Goal: Check status

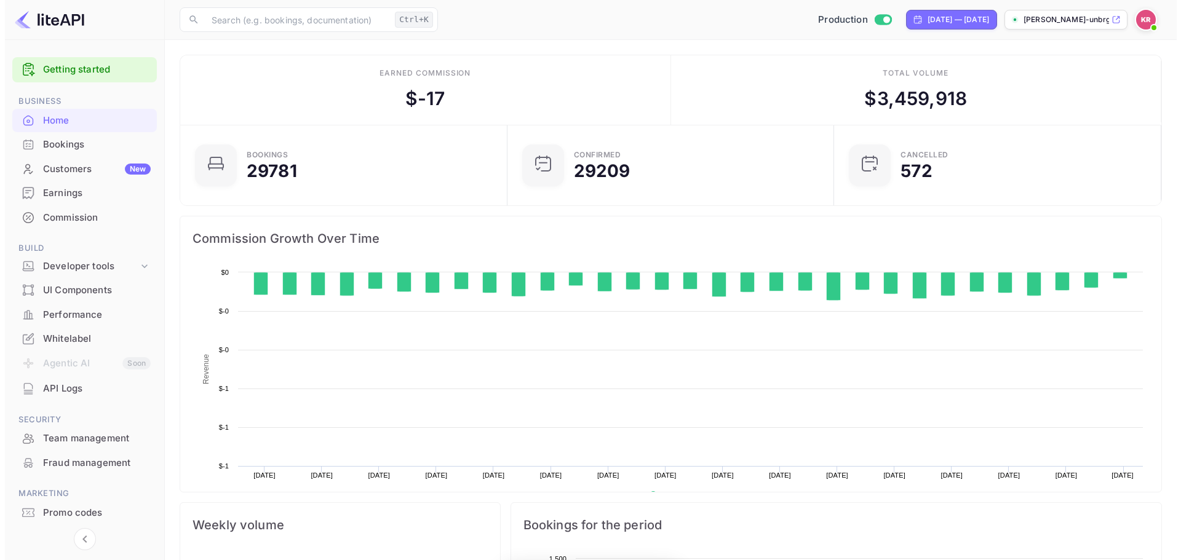
scroll to position [191, 310]
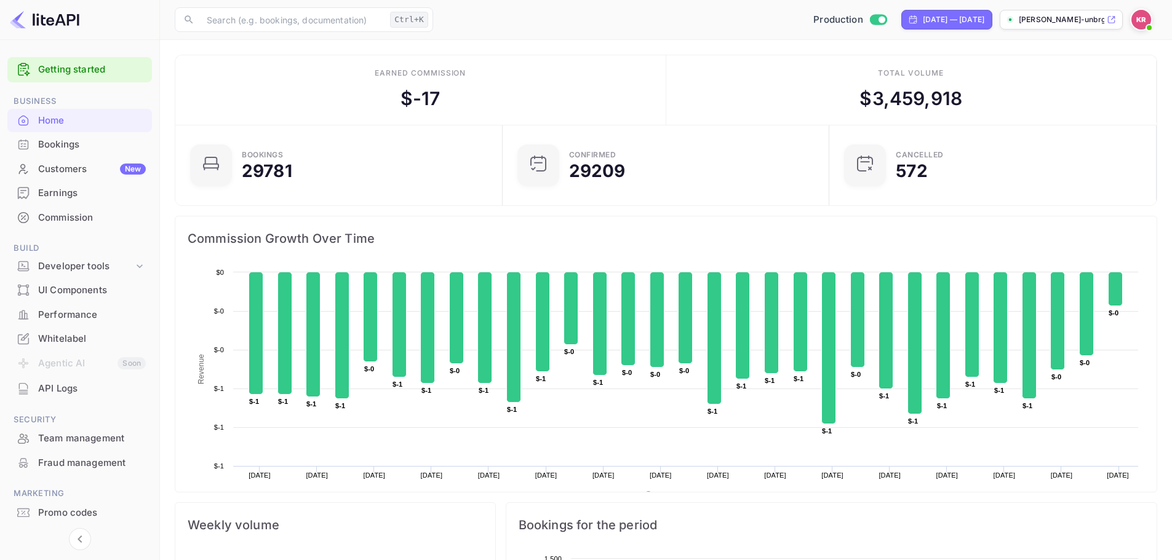
click at [117, 140] on div "Bookings" at bounding box center [92, 145] width 108 height 14
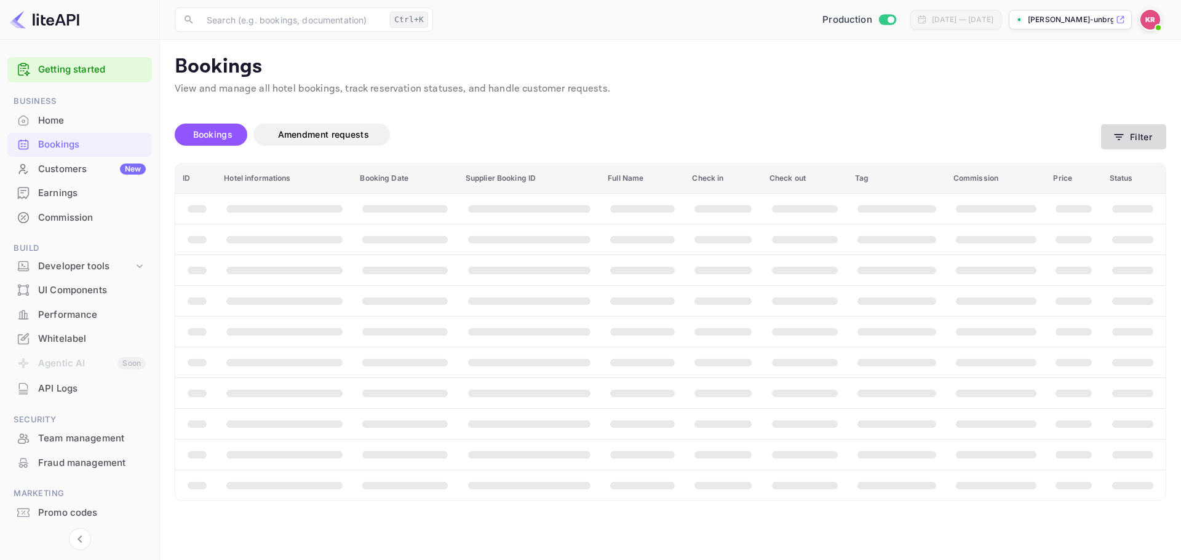
click at [1118, 146] on button "Filter" at bounding box center [1133, 136] width 65 height 25
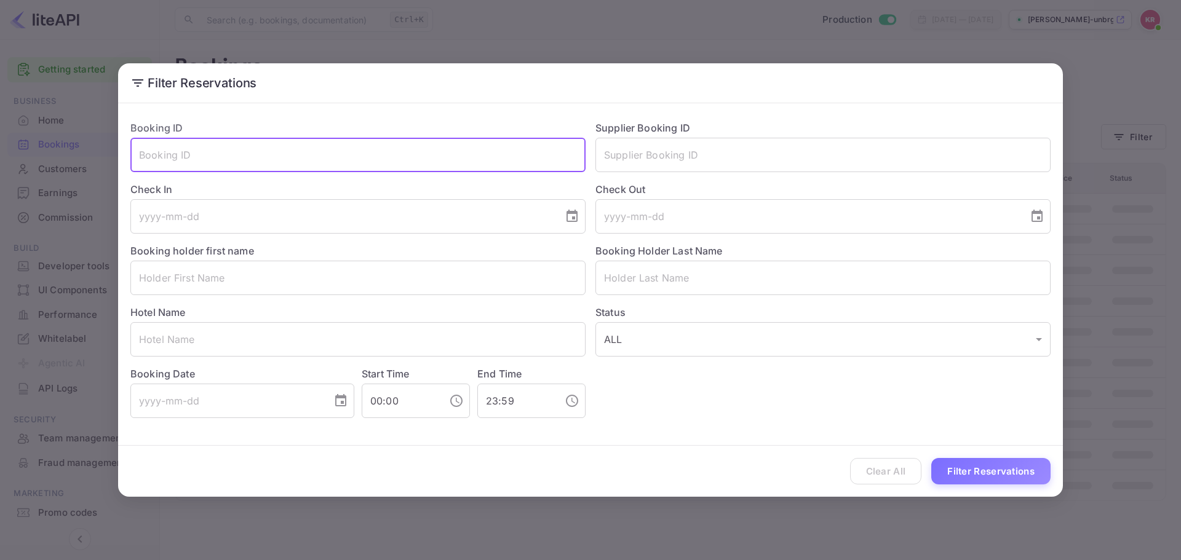
drag, startPoint x: 404, startPoint y: 172, endPoint x: 400, endPoint y: 185, distance: 12.7
click at [400, 185] on div "Booking ID ​ Supplier Booking ID ​ Check In ​ Check Out ​ Booking holder first …" at bounding box center [586, 265] width 930 height 308
click at [383, 157] on input "text" at bounding box center [357, 155] width 455 height 34
paste input "yyO6Z5NWz"
type input "yyO6Z5NWz"
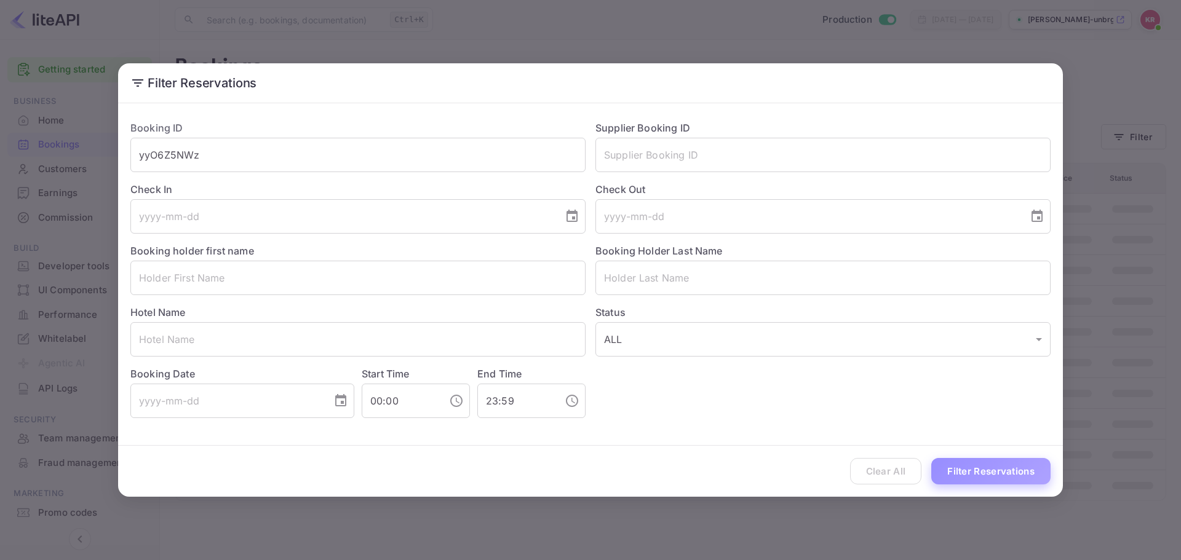
click at [987, 459] on button "Filter Reservations" at bounding box center [990, 471] width 119 height 26
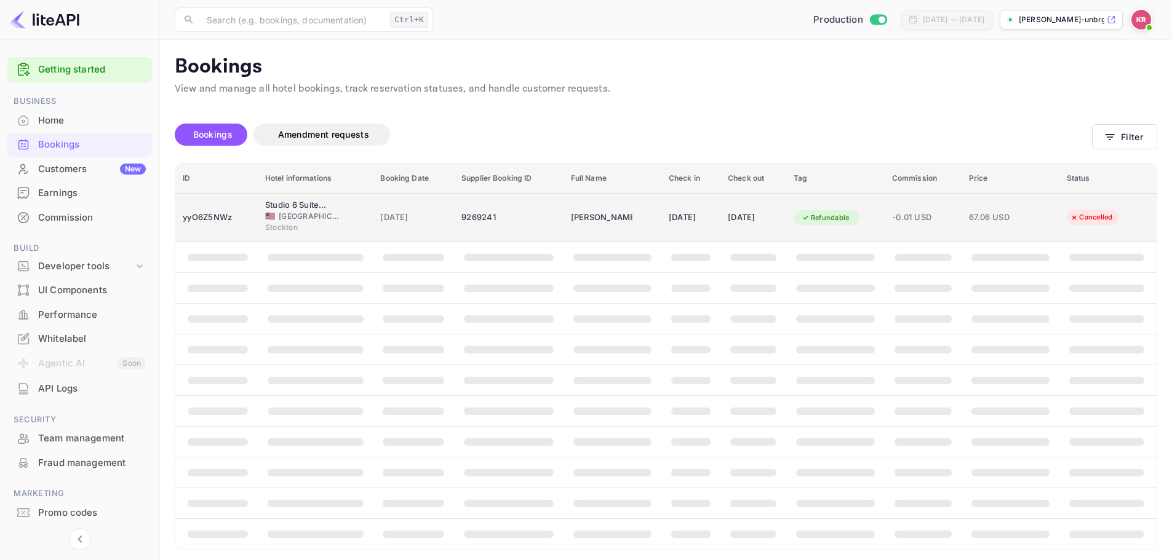
click at [213, 226] on div "yyO6Z5NWz" at bounding box center [217, 218] width 68 height 20
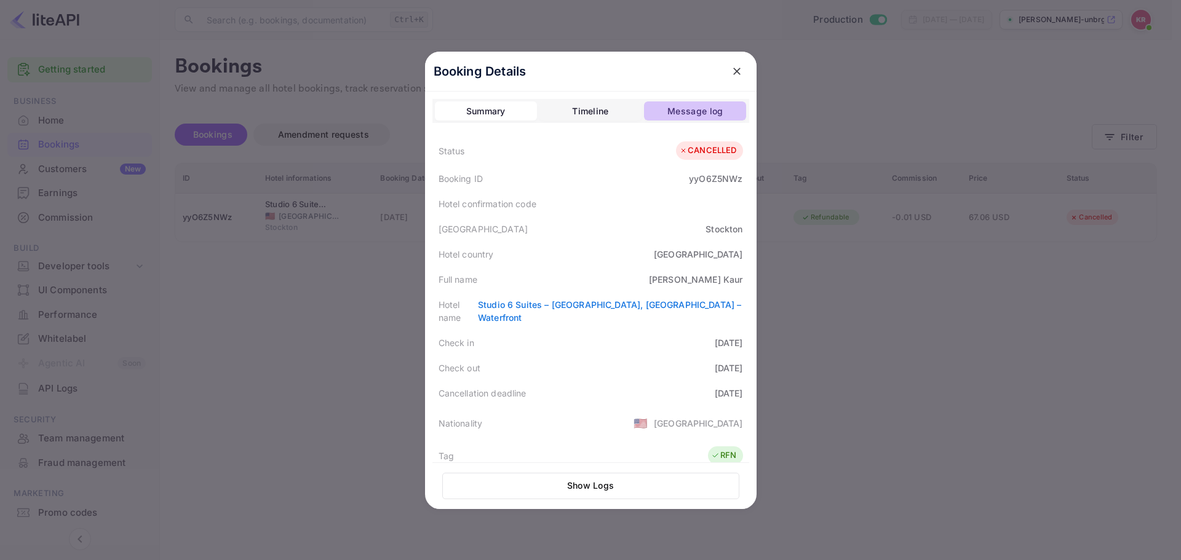
click at [699, 117] on div "Message log" at bounding box center [694, 111] width 55 height 15
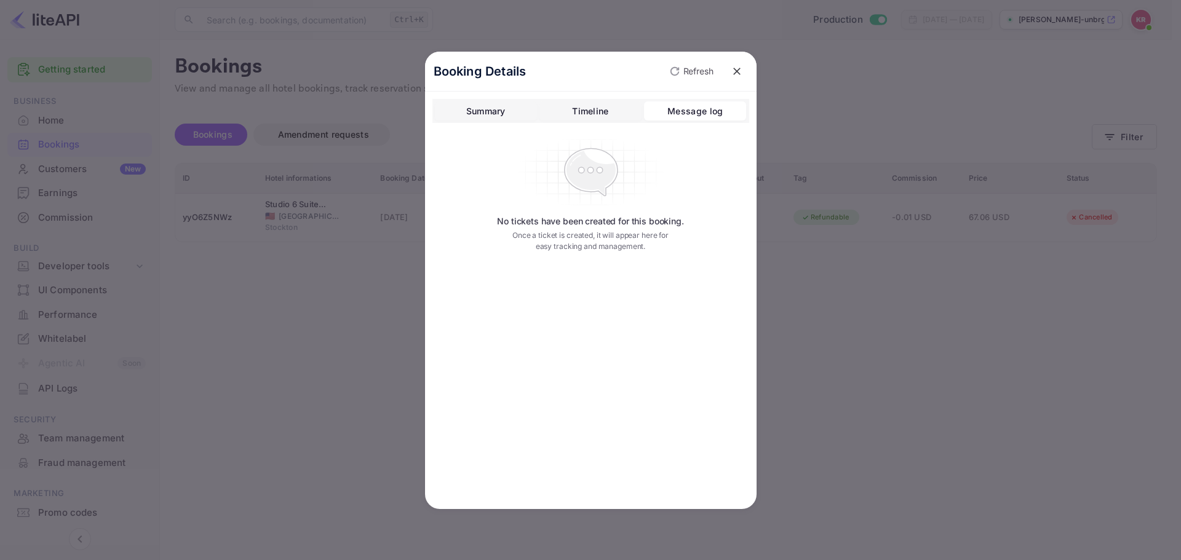
click at [581, 106] on div "Timeline" at bounding box center [590, 111] width 36 height 15
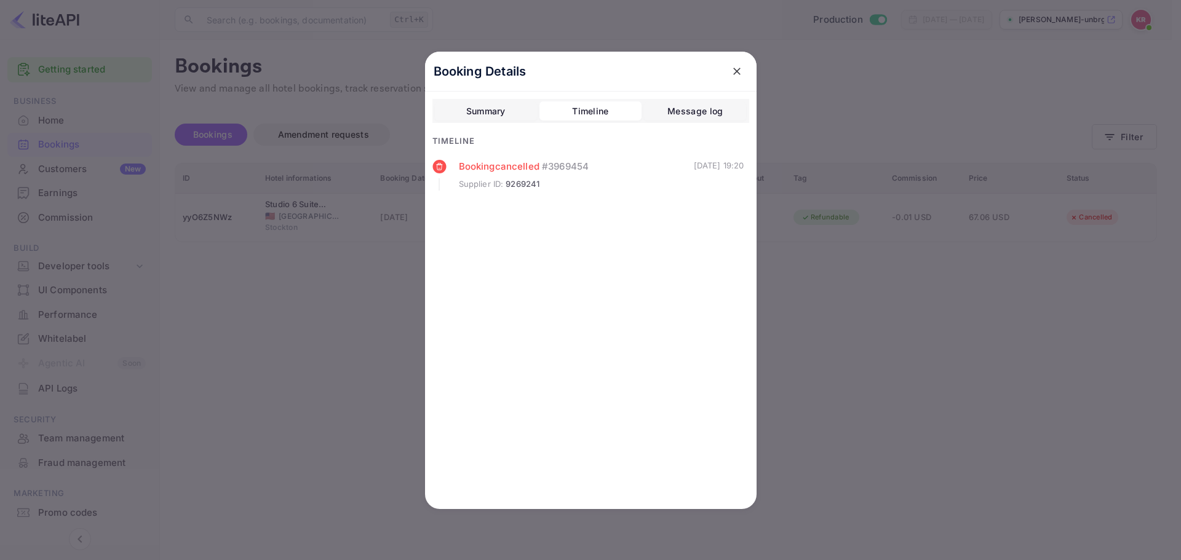
click at [473, 105] on div "Summary" at bounding box center [485, 111] width 39 height 15
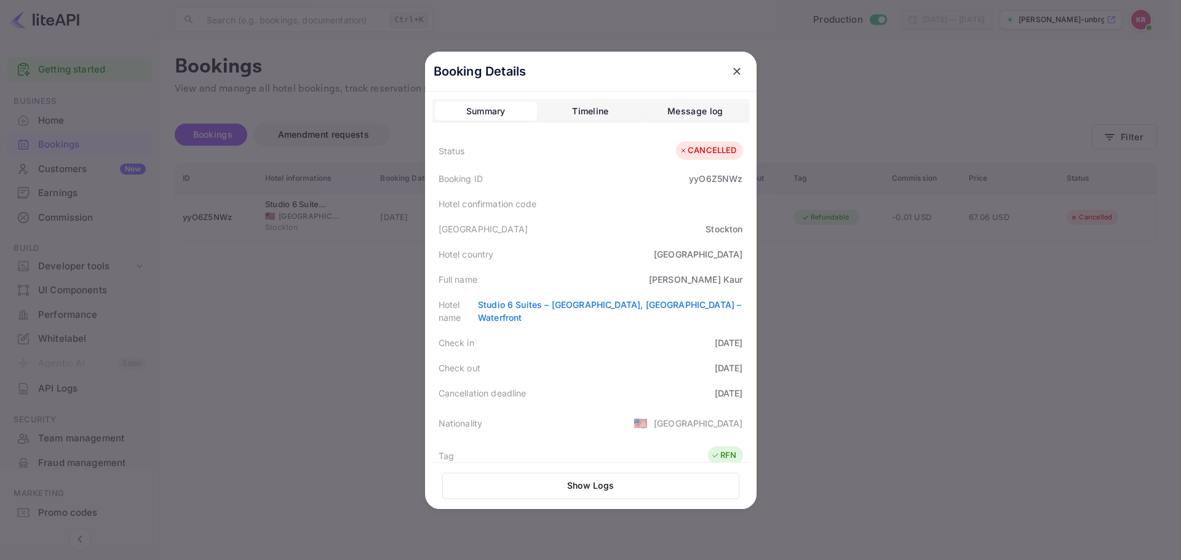
click at [734, 69] on icon "close" at bounding box center [736, 71] width 7 height 7
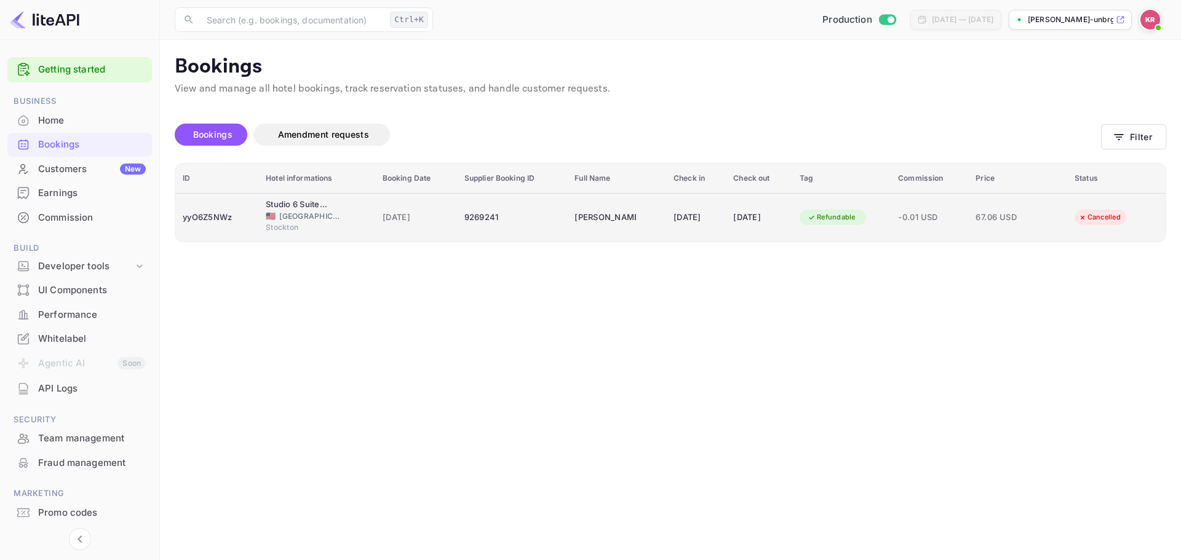
click at [344, 217] on div "🇺🇸 [GEOGRAPHIC_DATA]" at bounding box center [317, 216] width 102 height 11
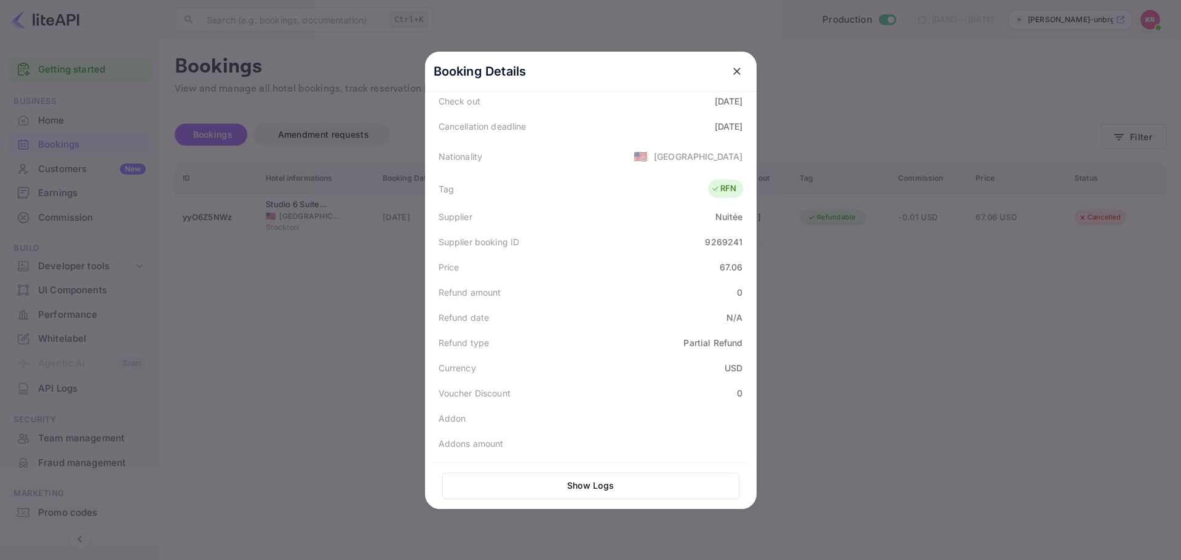
scroll to position [278, 0]
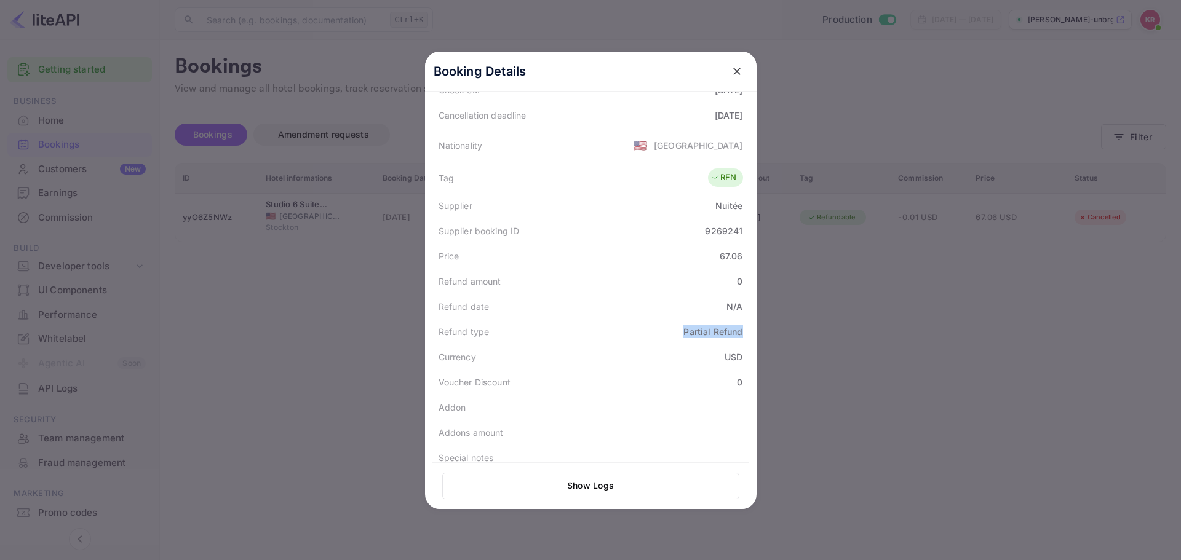
drag, startPoint x: 679, startPoint y: 319, endPoint x: 742, endPoint y: 317, distance: 62.8
click at [742, 319] on div "Refund type Partial Refund" at bounding box center [590, 331] width 317 height 25
click at [741, 319] on div "Refund type Partial Refund" at bounding box center [590, 331] width 317 height 25
drag, startPoint x: 711, startPoint y: 241, endPoint x: 734, endPoint y: 303, distance: 65.8
click at [736, 300] on div "Status CANCELLED Booking ID yyO6Z5NWz Hotel confirmation code Hotel city [GEOGR…" at bounding box center [590, 163] width 317 height 613
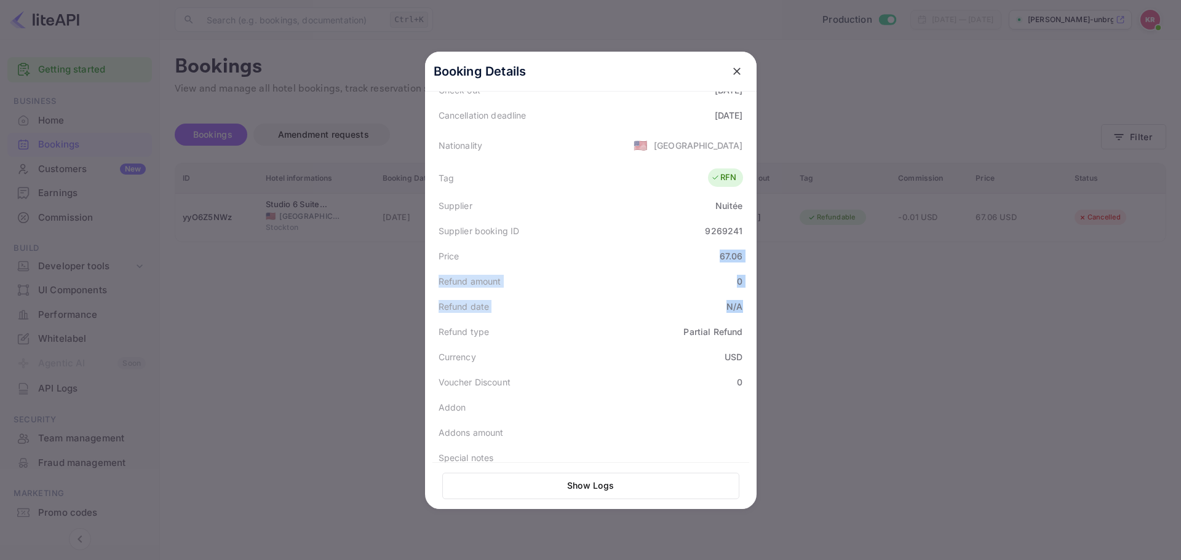
click at [734, 303] on div "Refund date N/A" at bounding box center [590, 306] width 317 height 25
drag, startPoint x: 724, startPoint y: 318, endPoint x: 663, endPoint y: 322, distance: 61.6
click at [663, 322] on div "Refund type Partial Refund" at bounding box center [590, 331] width 317 height 25
click at [677, 325] on div "Refund type Partial Refund" at bounding box center [590, 331] width 317 height 25
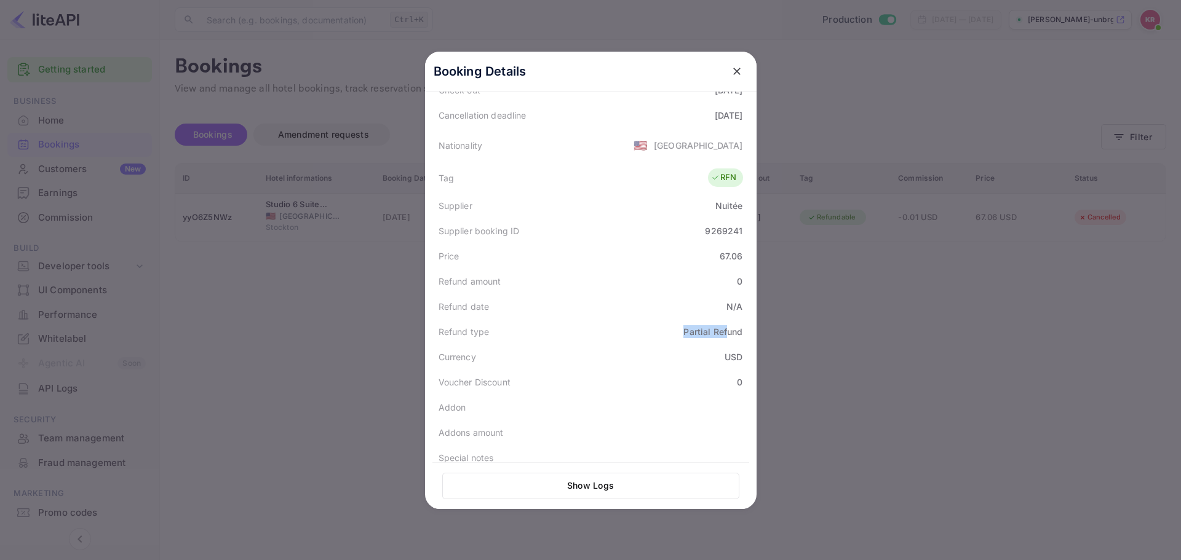
click at [683, 325] on div "Partial Refund" at bounding box center [712, 331] width 59 height 13
